Goal: Information Seeking & Learning: Learn about a topic

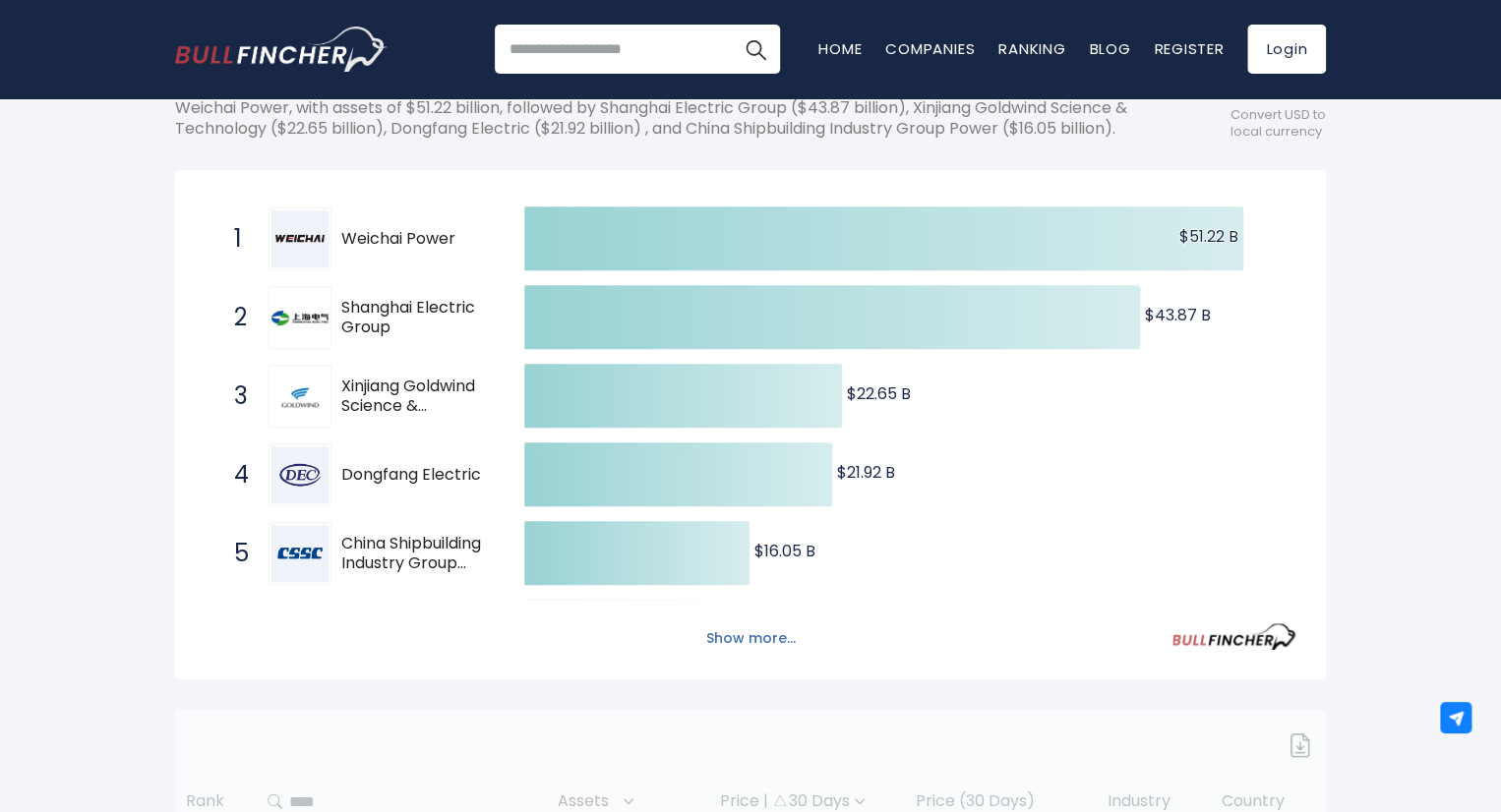
click at [755, 655] on button "Show more..." at bounding box center [751, 638] width 113 height 33
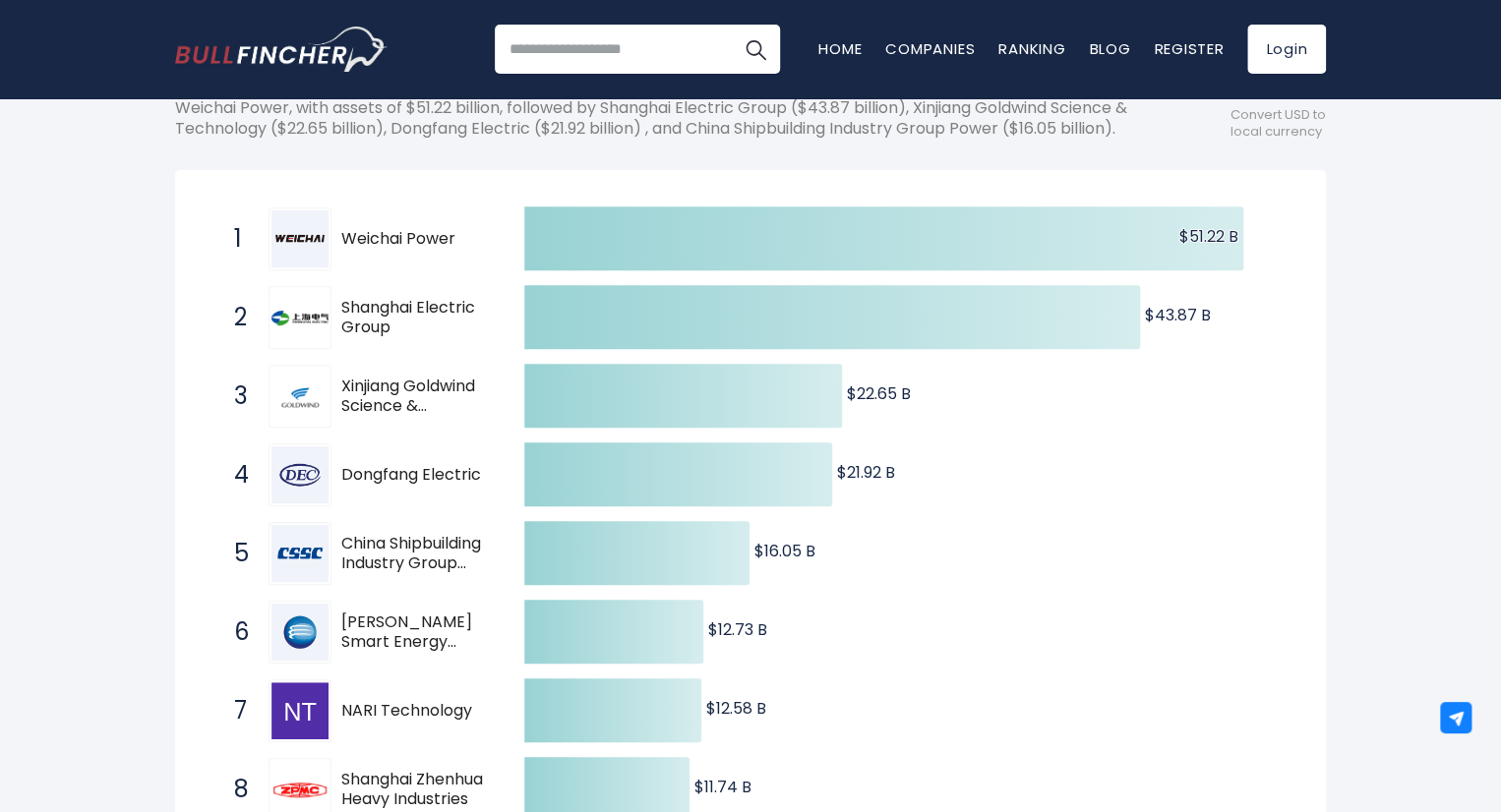
scroll to position [590, 0]
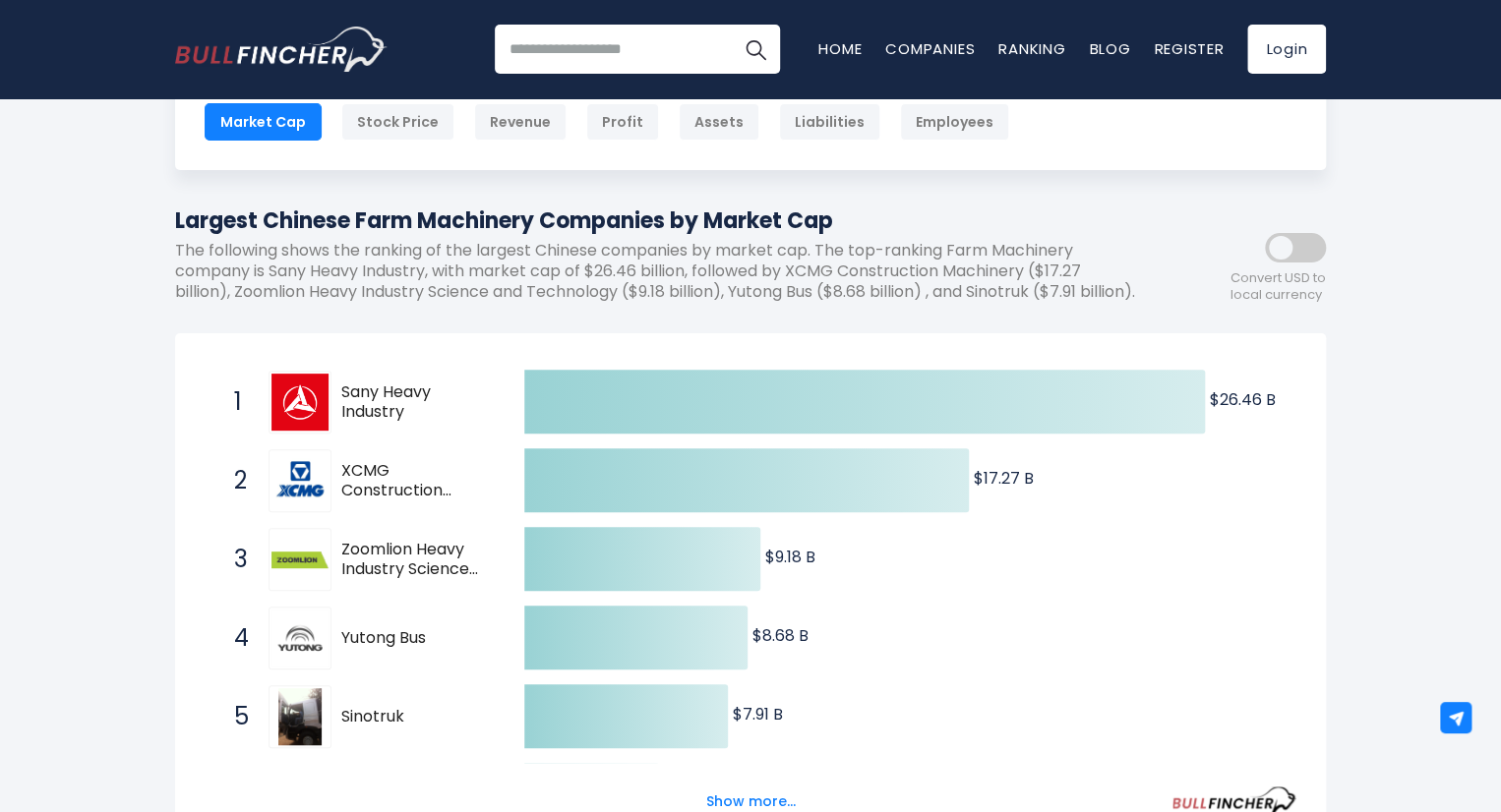
scroll to position [295, 0]
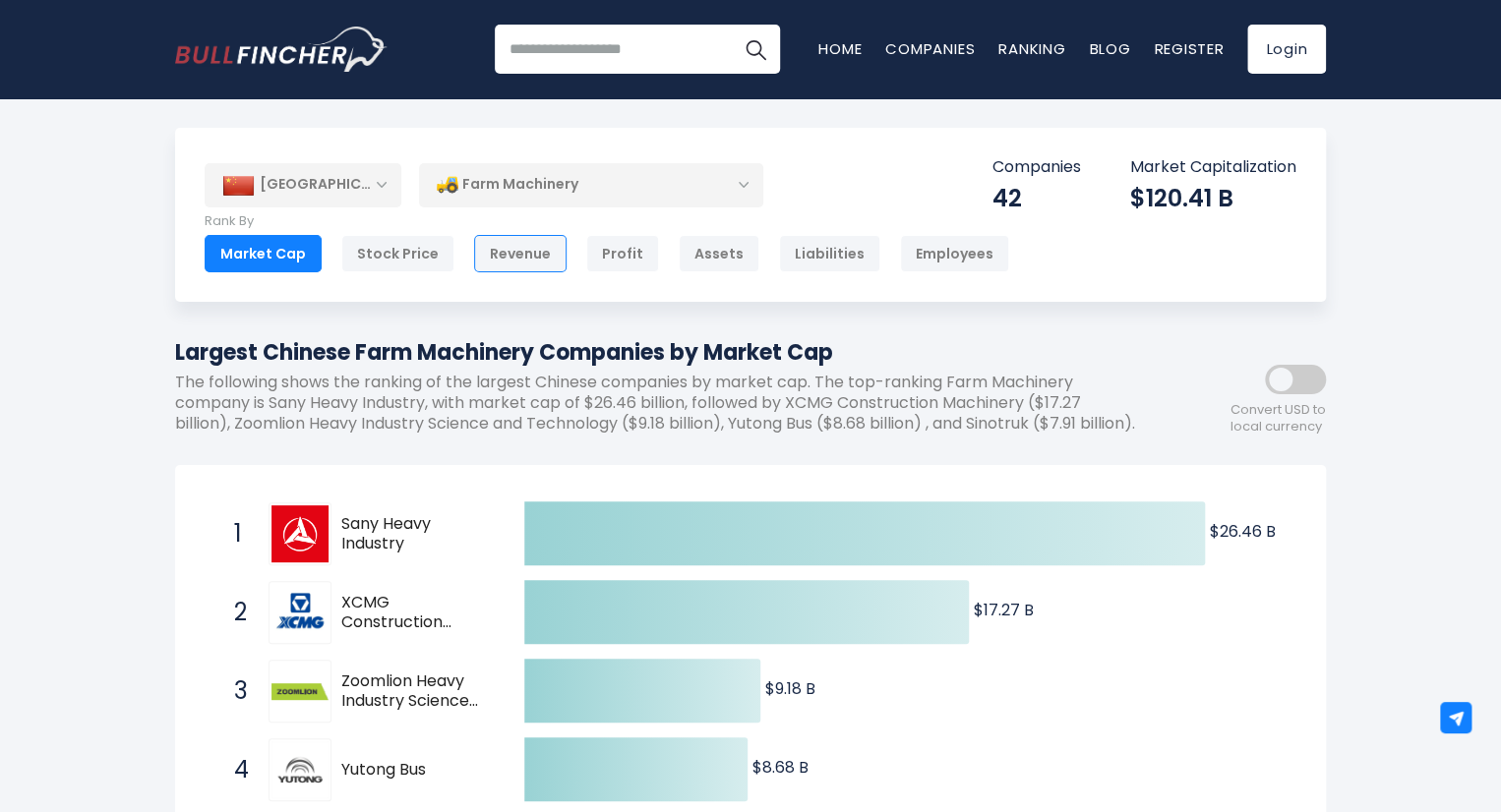
click at [484, 252] on div "Revenue" at bounding box center [521, 254] width 93 height 38
click at [572, 171] on div "Farm Machinery" at bounding box center [591, 185] width 344 height 45
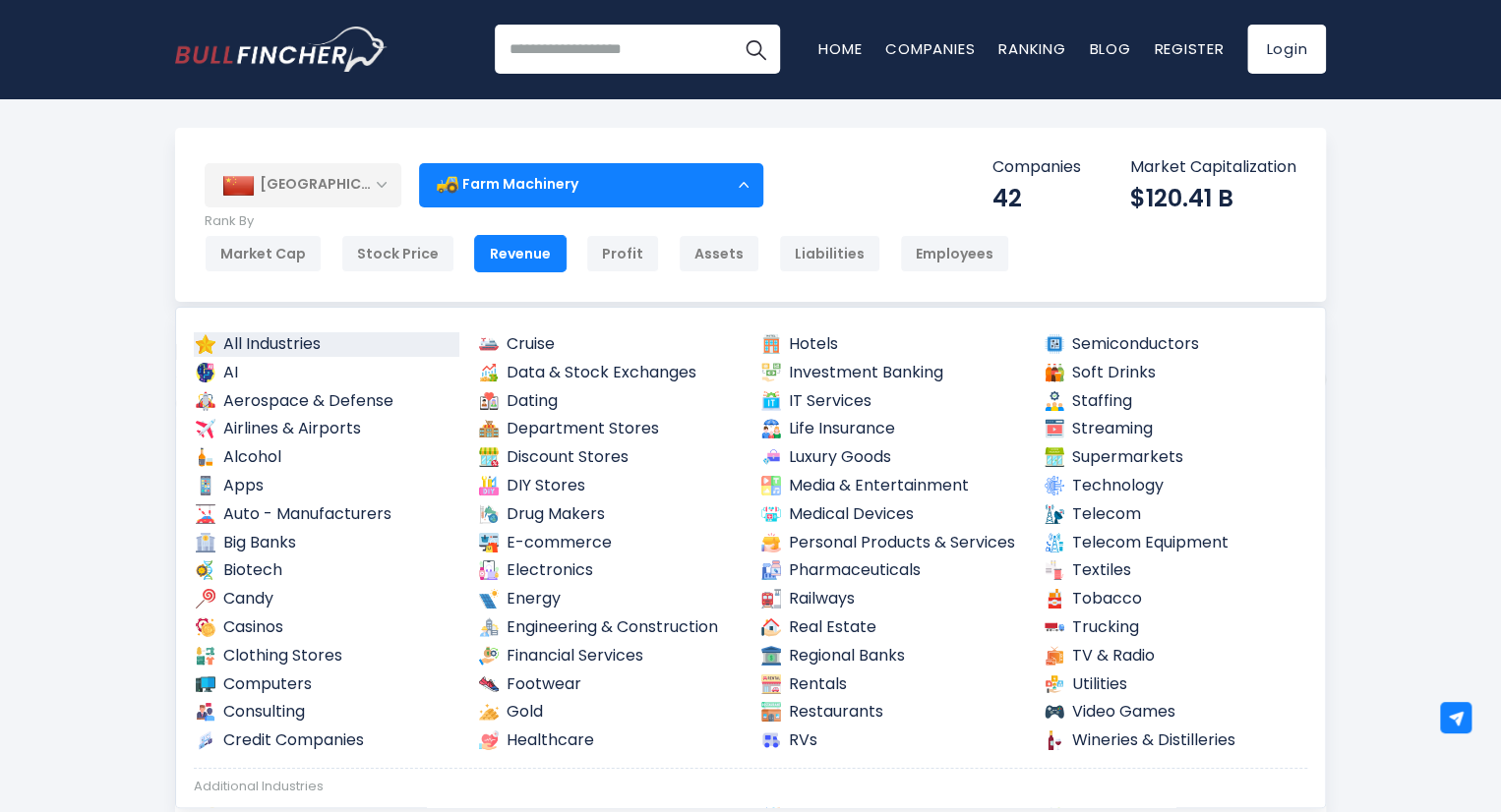
click at [276, 345] on link "All Industries" at bounding box center [326, 344] width 266 height 25
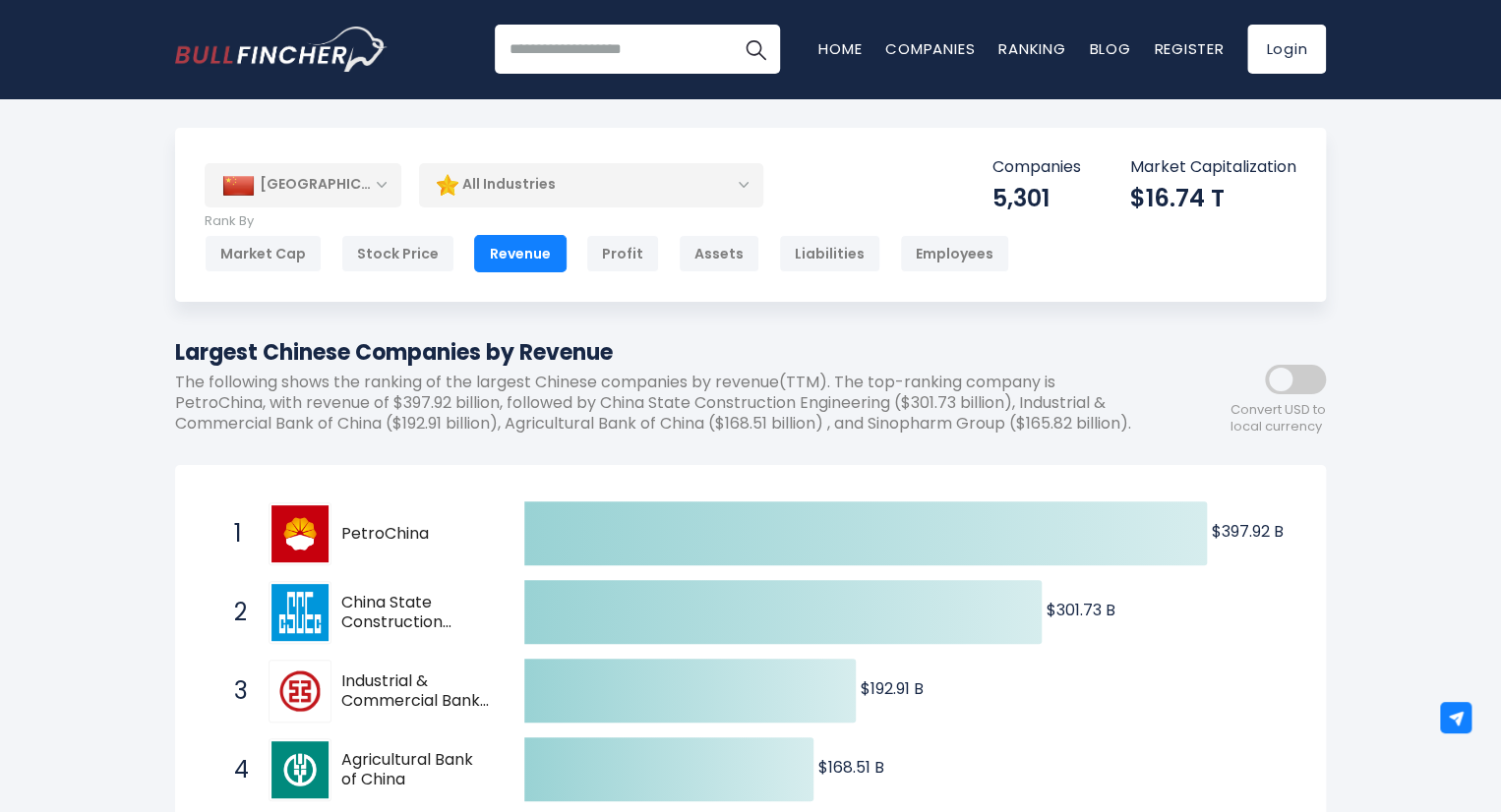
click at [640, 185] on div "All Industries" at bounding box center [591, 185] width 344 height 45
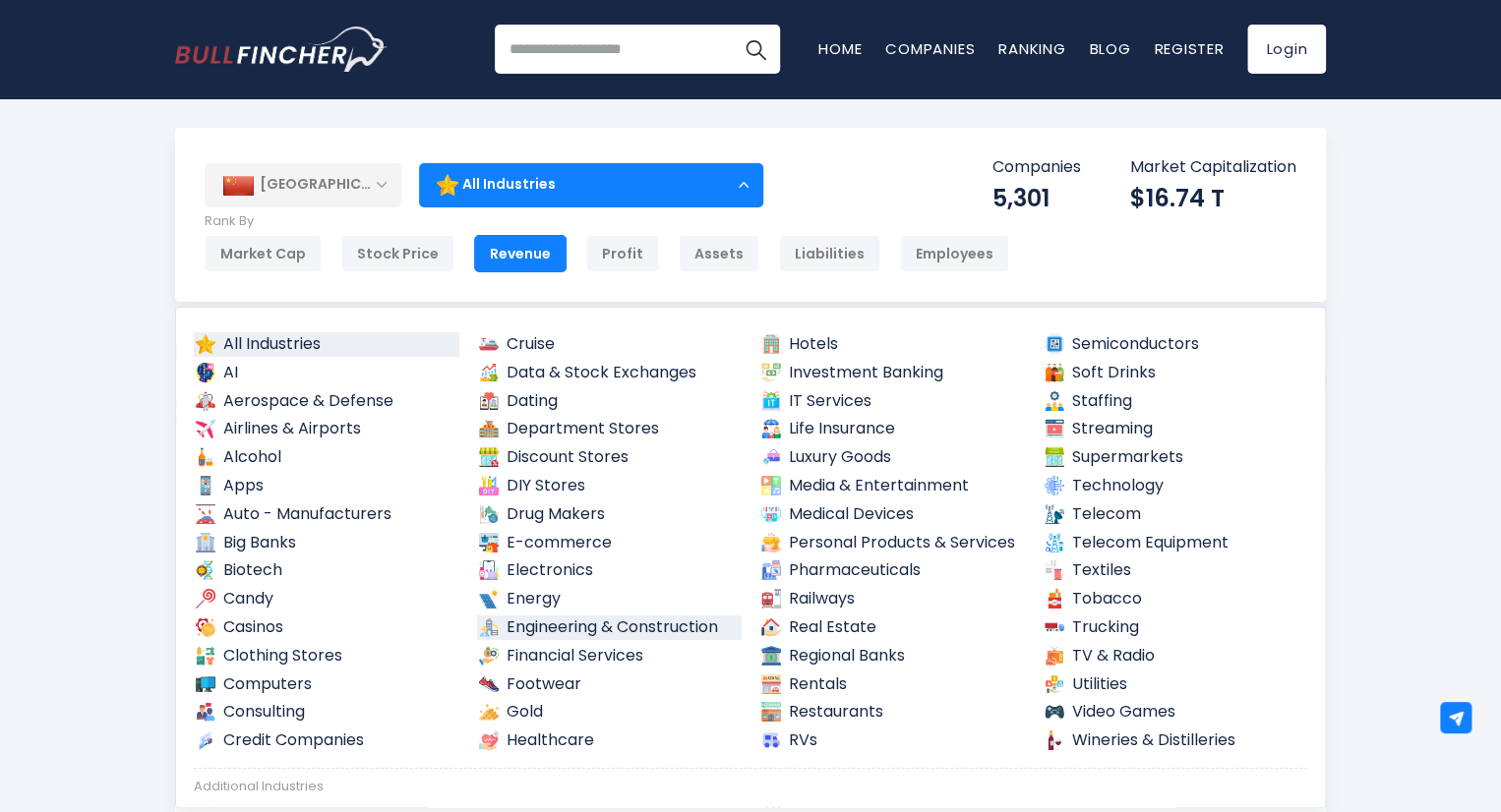
click at [618, 633] on link "Engineering & Construction" at bounding box center [610, 627] width 266 height 25
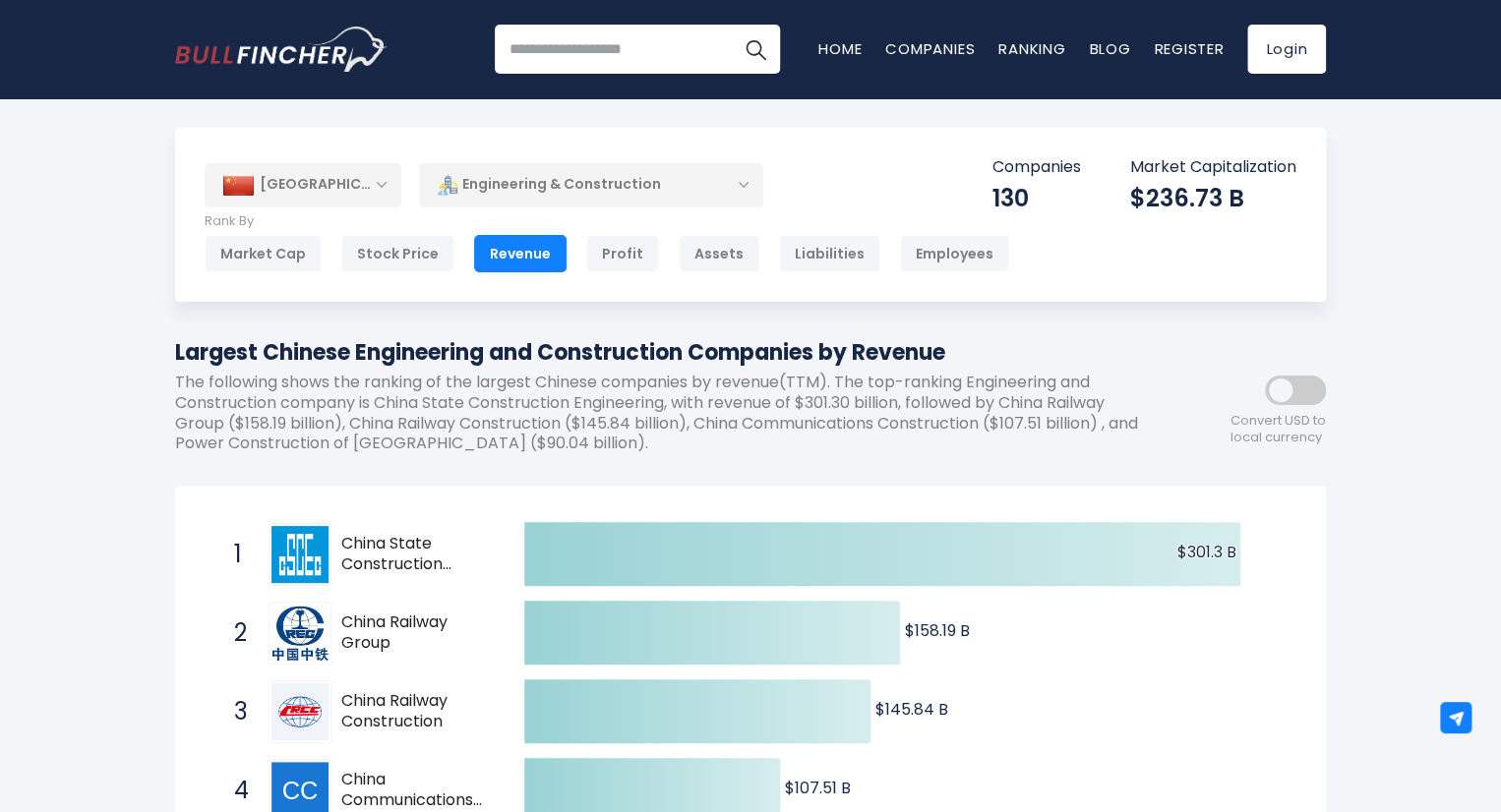
click at [592, 181] on div "Engineering & Construction" at bounding box center [591, 185] width 344 height 45
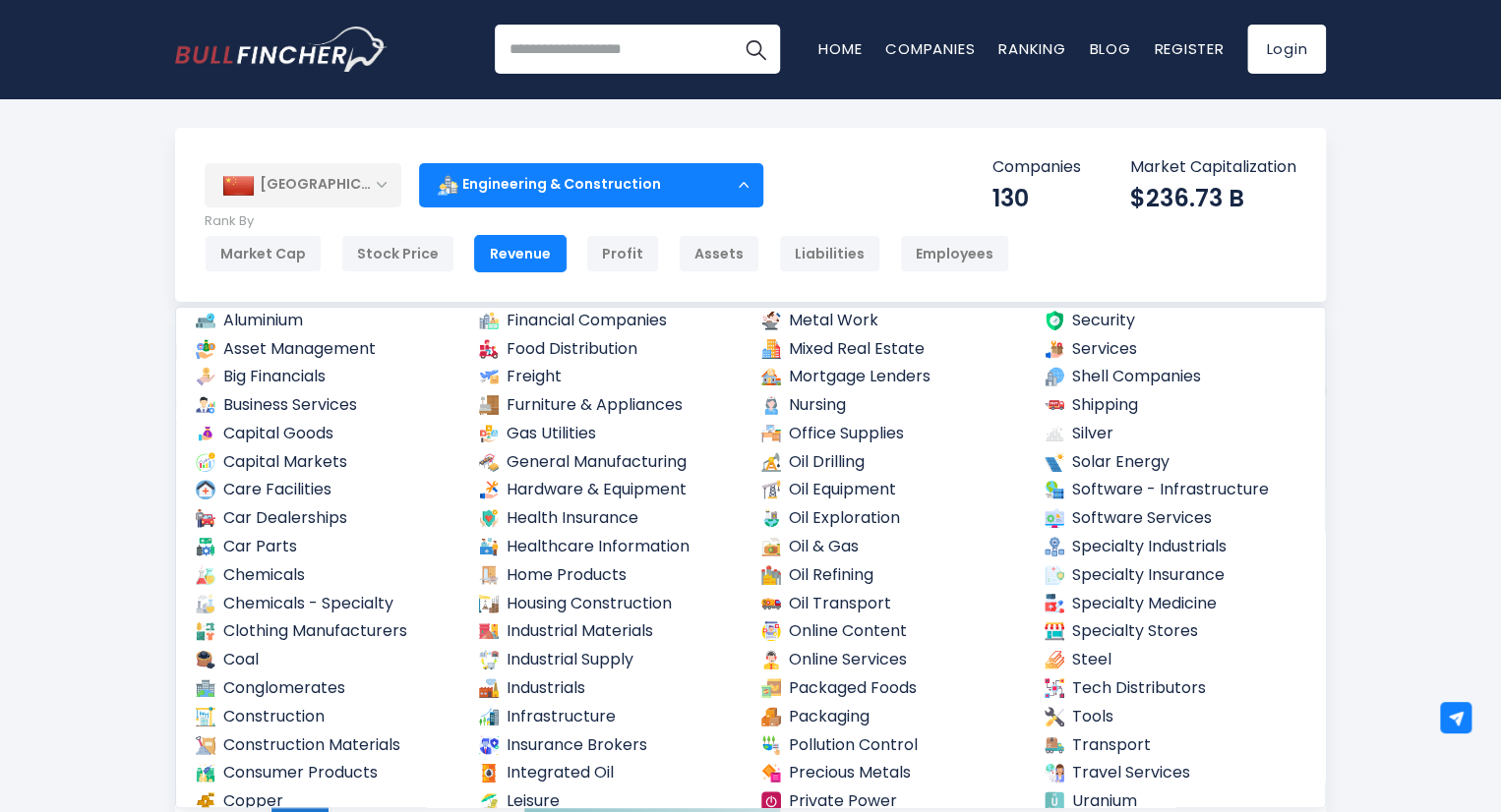
scroll to position [492, 0]
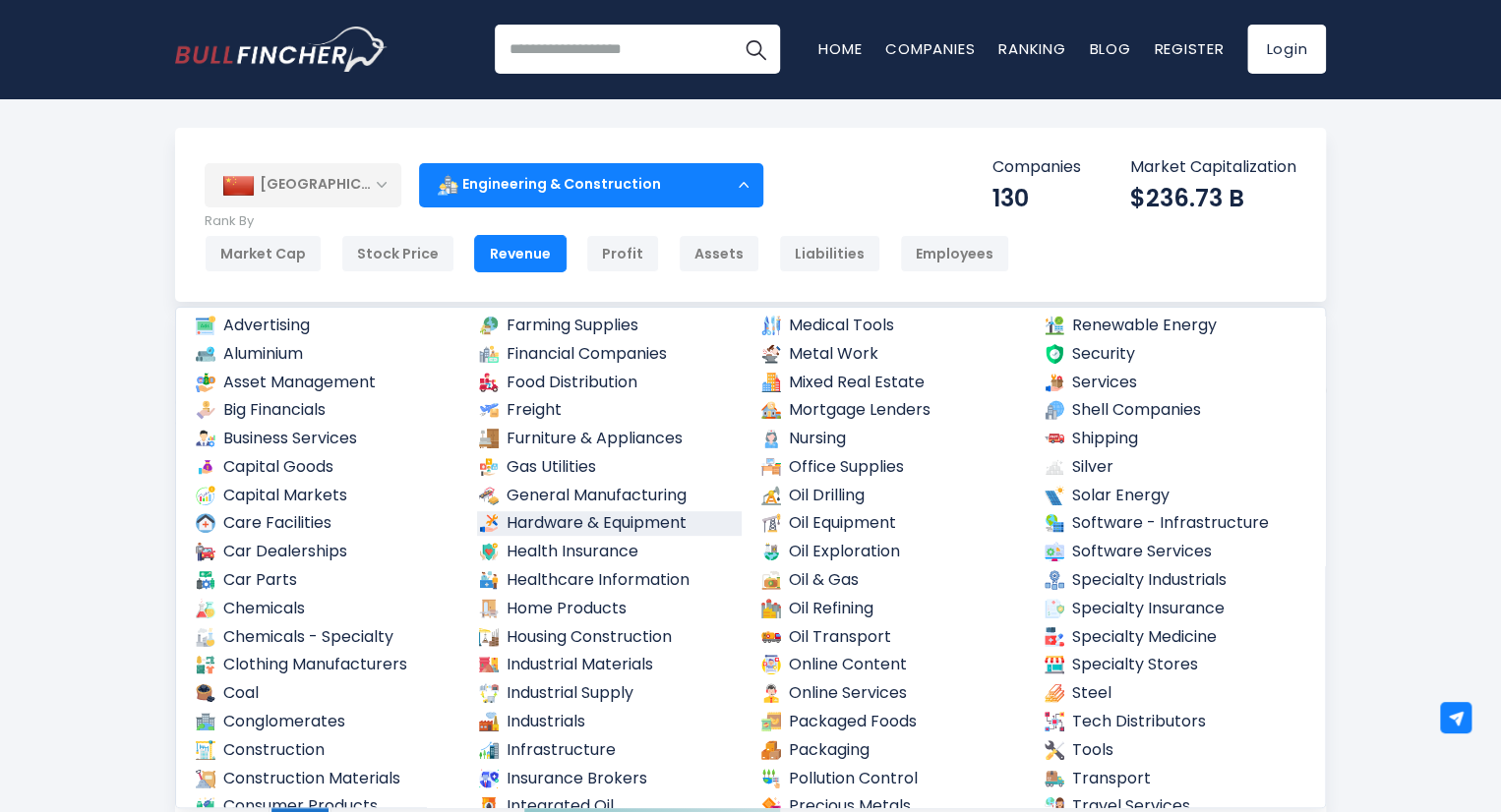
click at [618, 532] on link "Hardware & Equipment" at bounding box center [610, 524] width 266 height 25
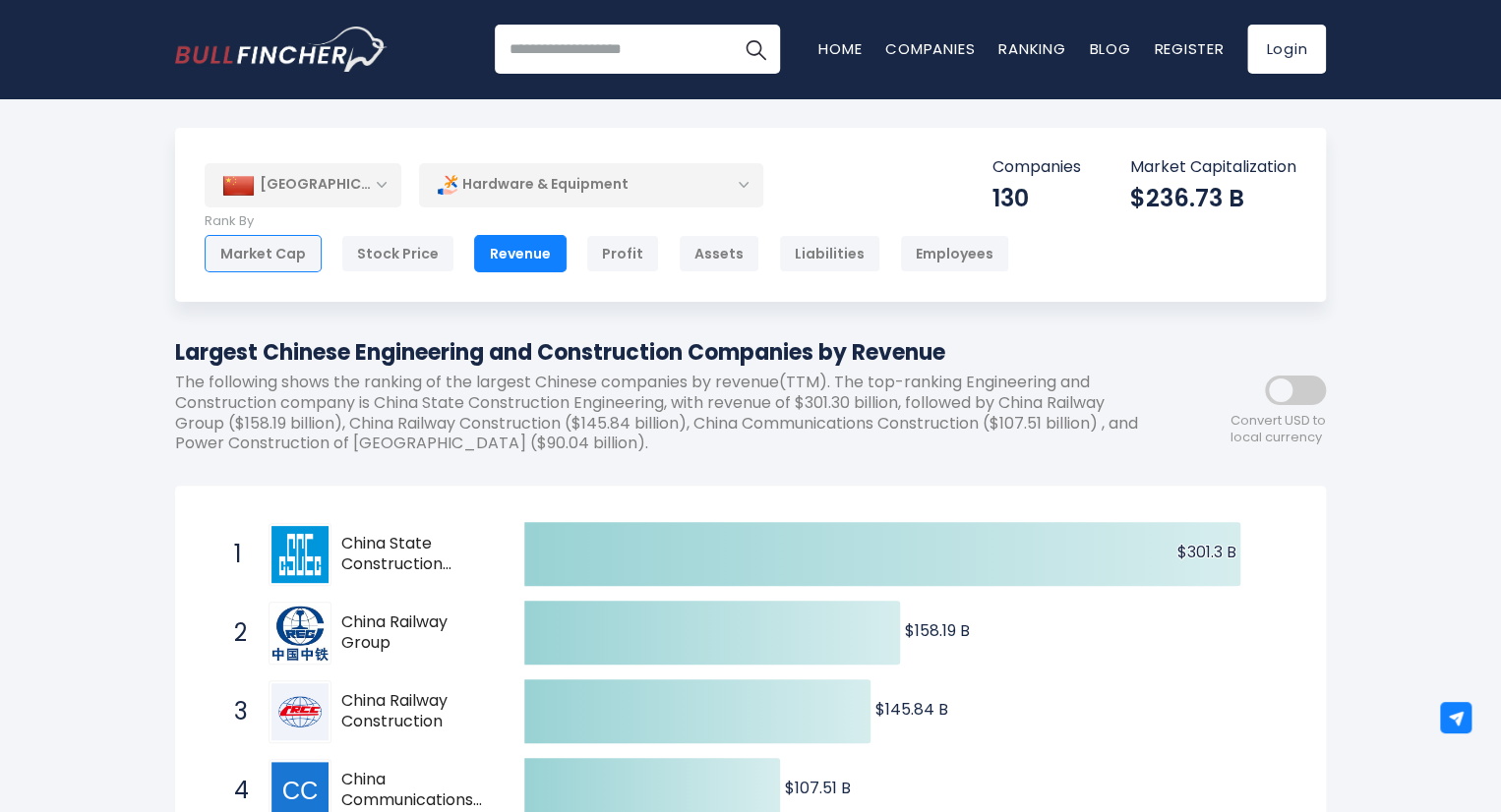
click at [256, 264] on div "Market Cap" at bounding box center [263, 254] width 117 height 38
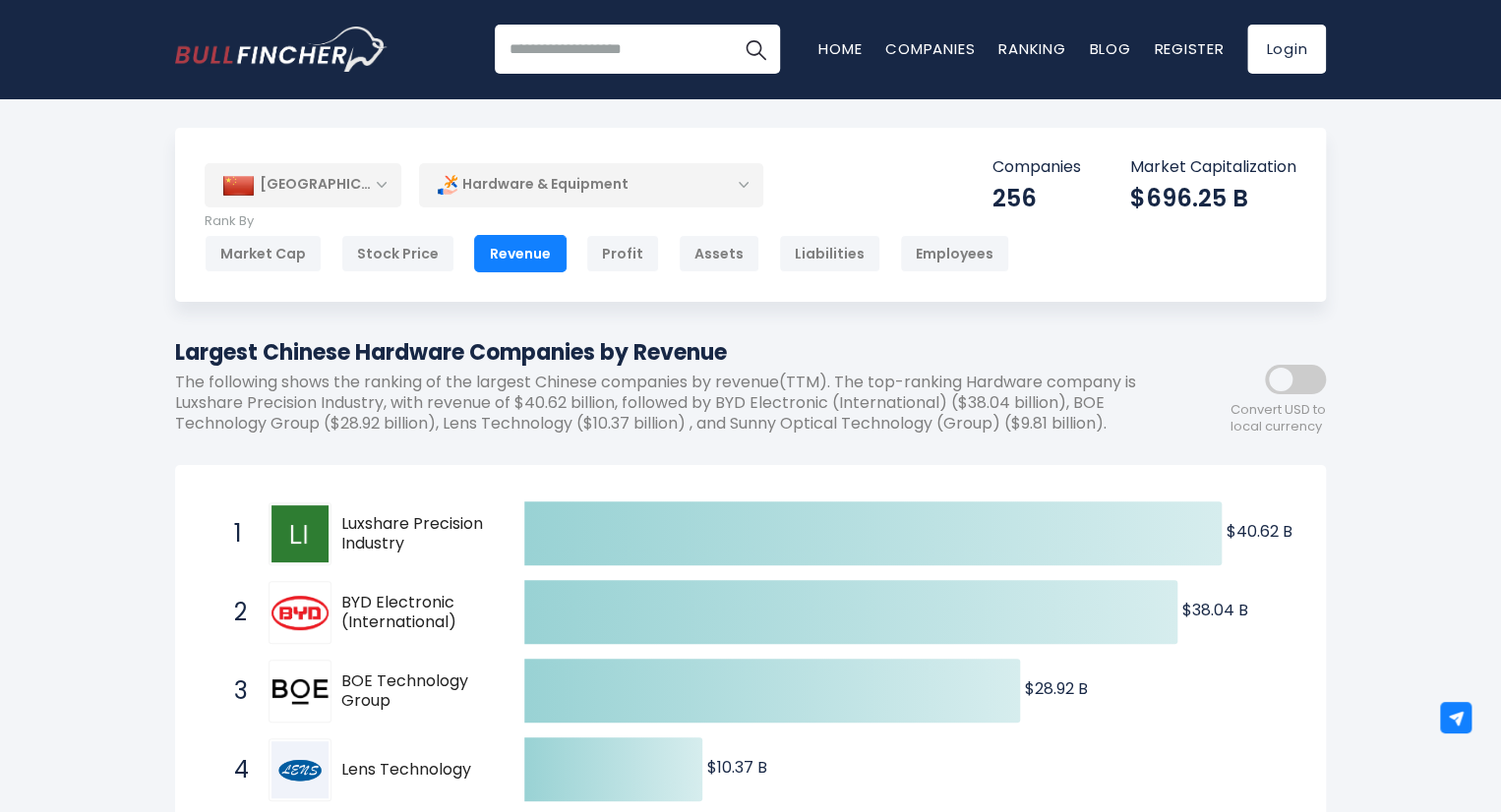
click at [647, 192] on div "Hardware & Equipment" at bounding box center [591, 185] width 344 height 45
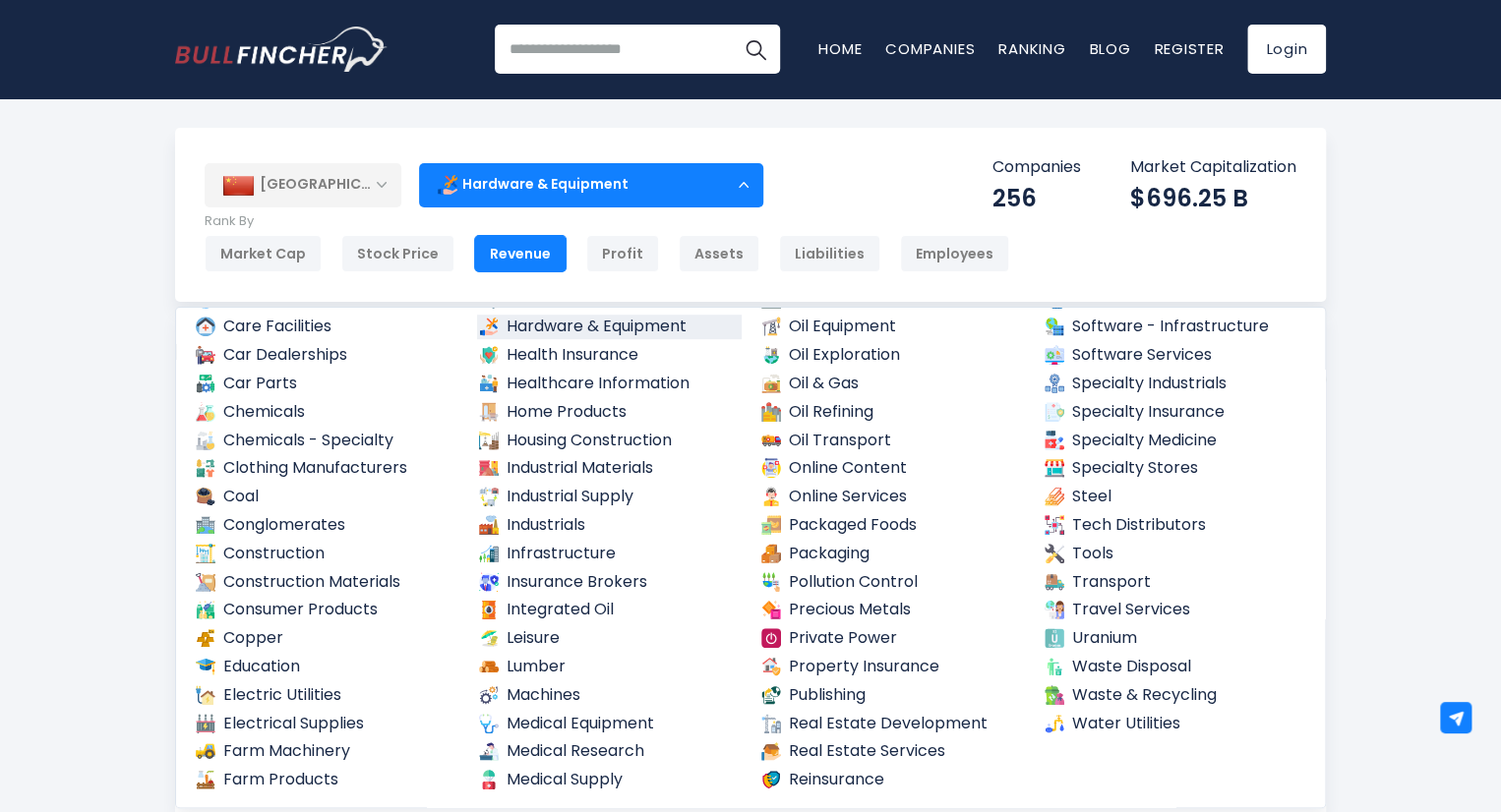
scroll to position [696, 0]
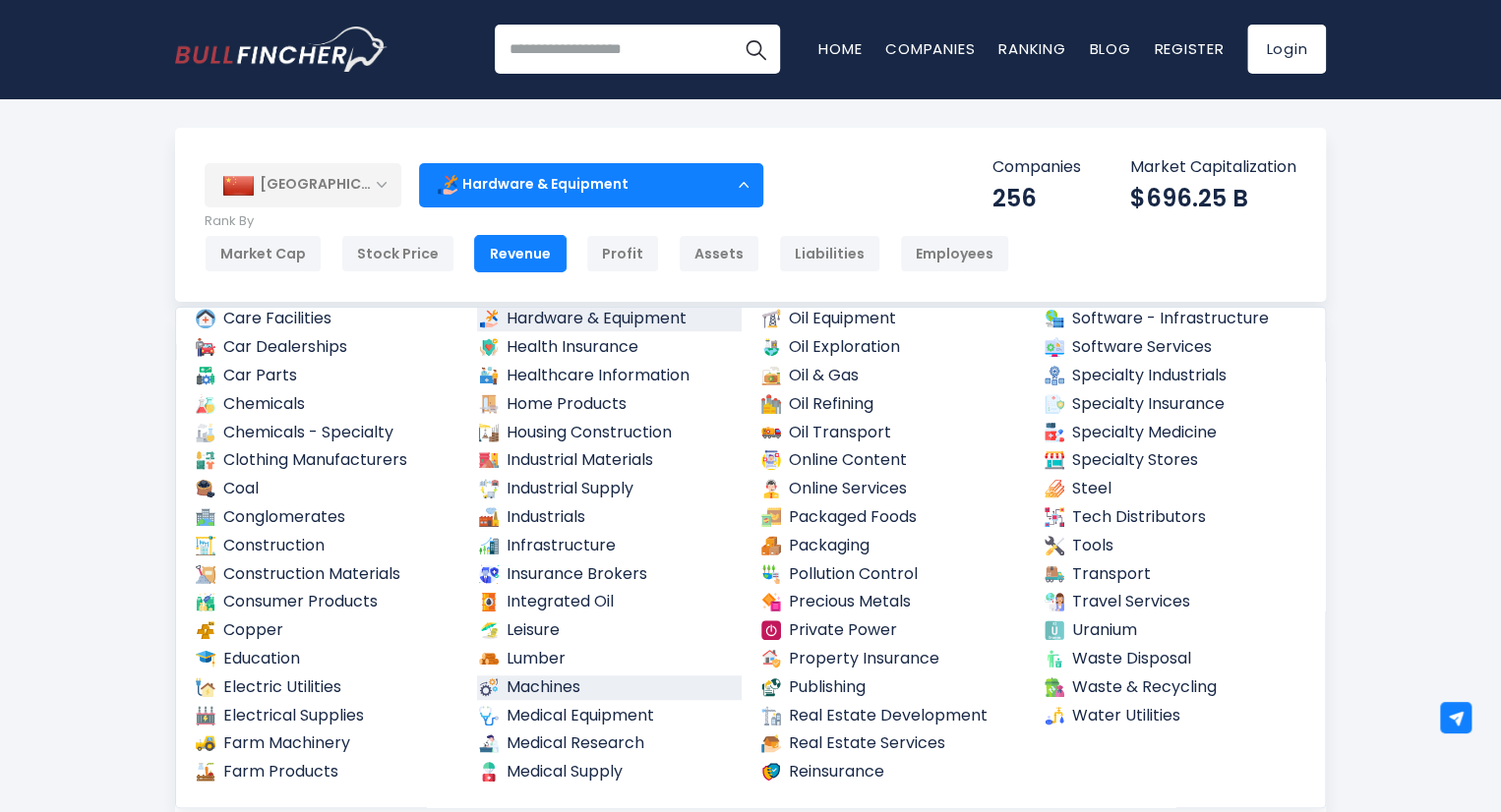
click at [569, 693] on link "Machines" at bounding box center [610, 688] width 266 height 25
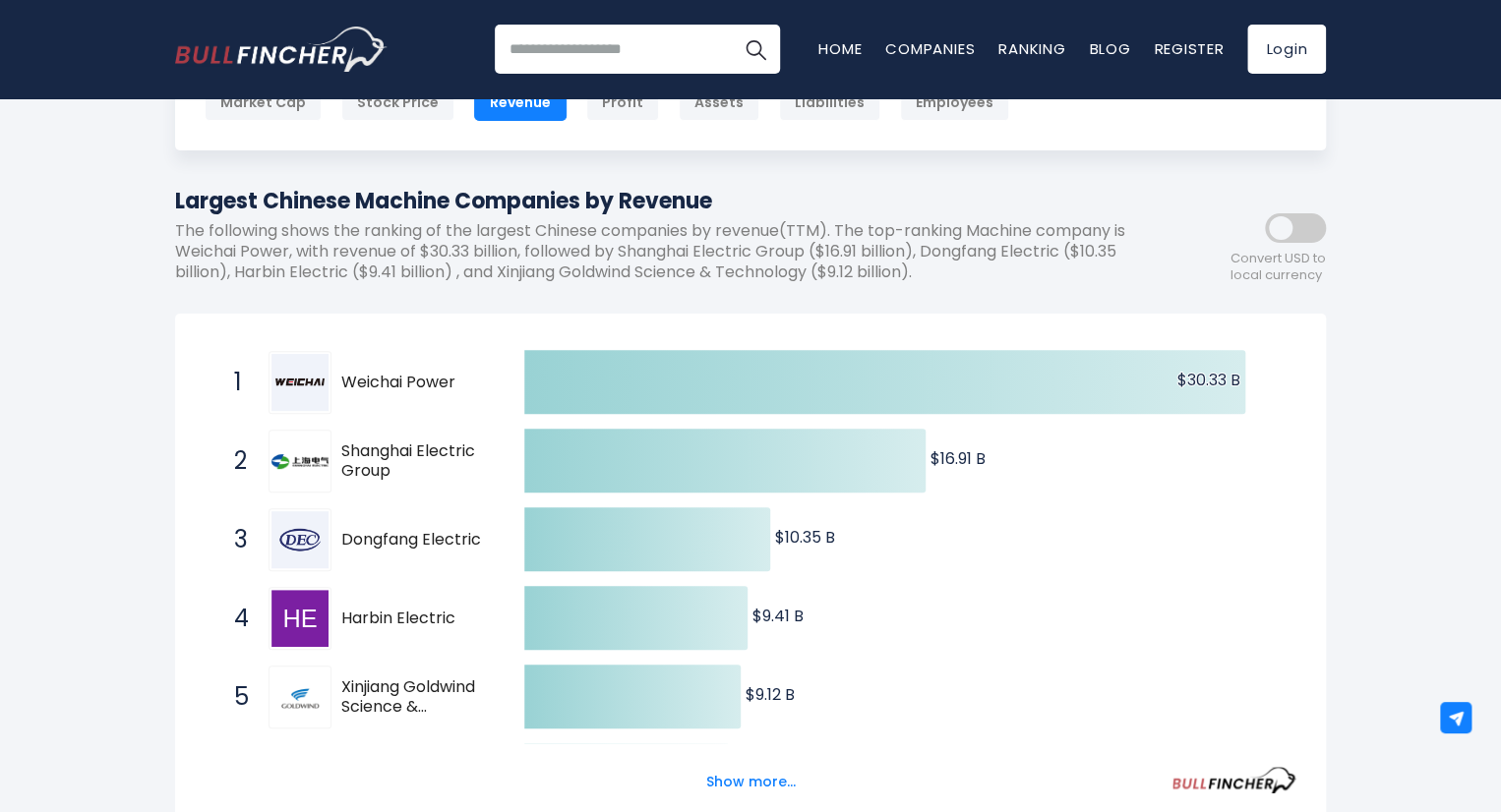
scroll to position [197, 0]
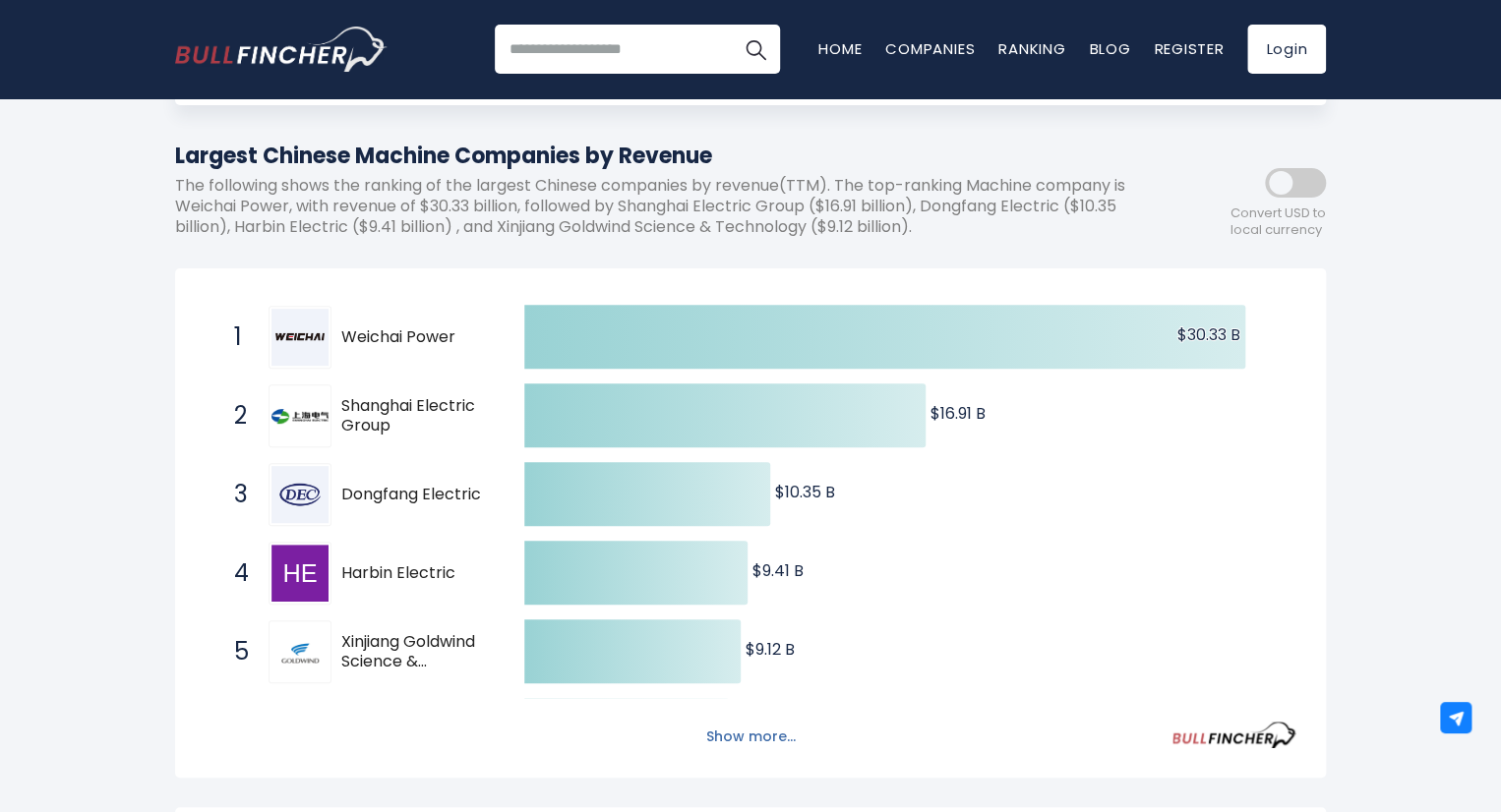
click at [743, 748] on button "Show more..." at bounding box center [751, 737] width 113 height 33
